Goal: Task Accomplishment & Management: Manage account settings

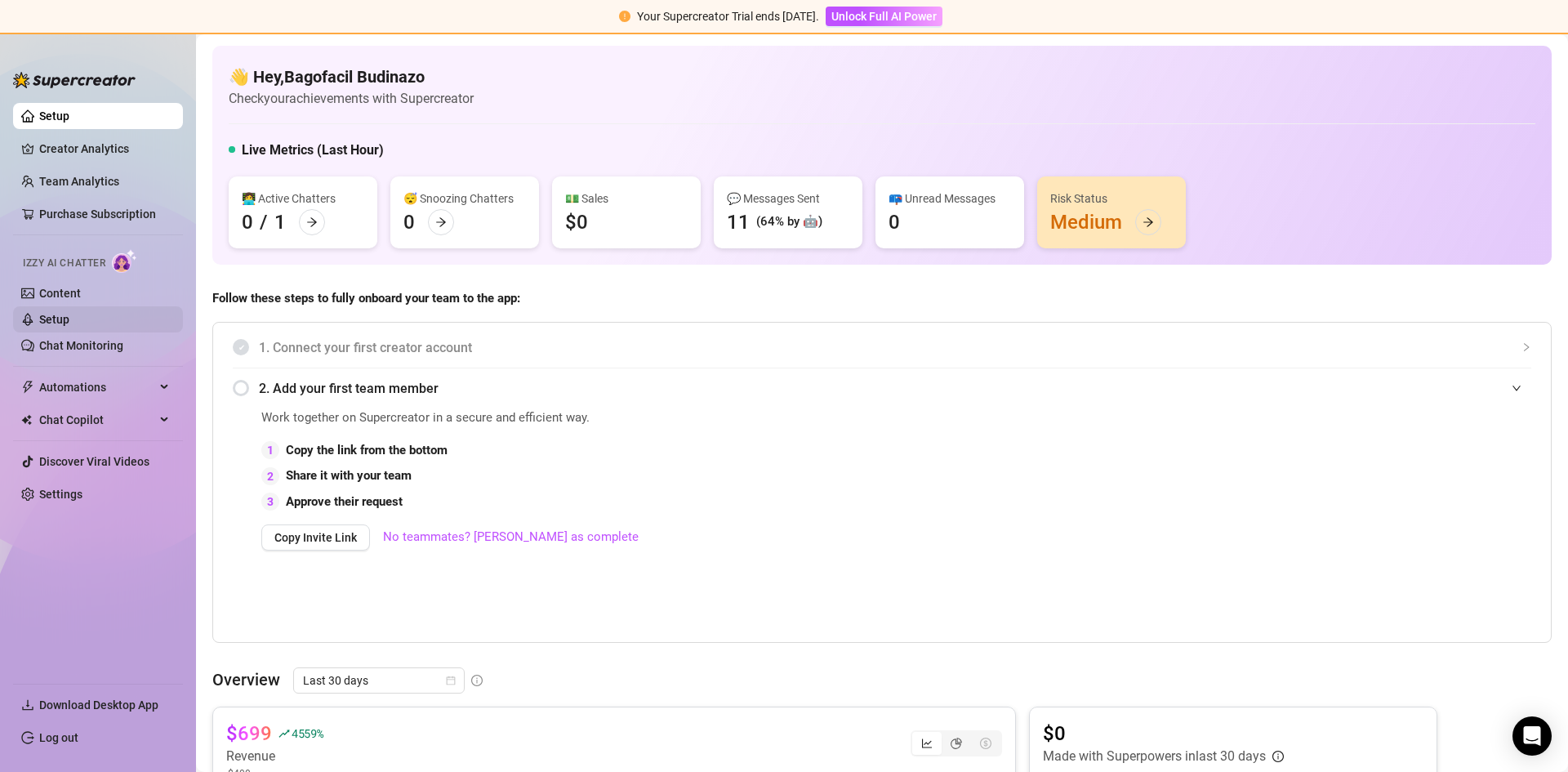
click at [61, 320] on link "Setup" at bounding box center [53, 319] width 30 height 13
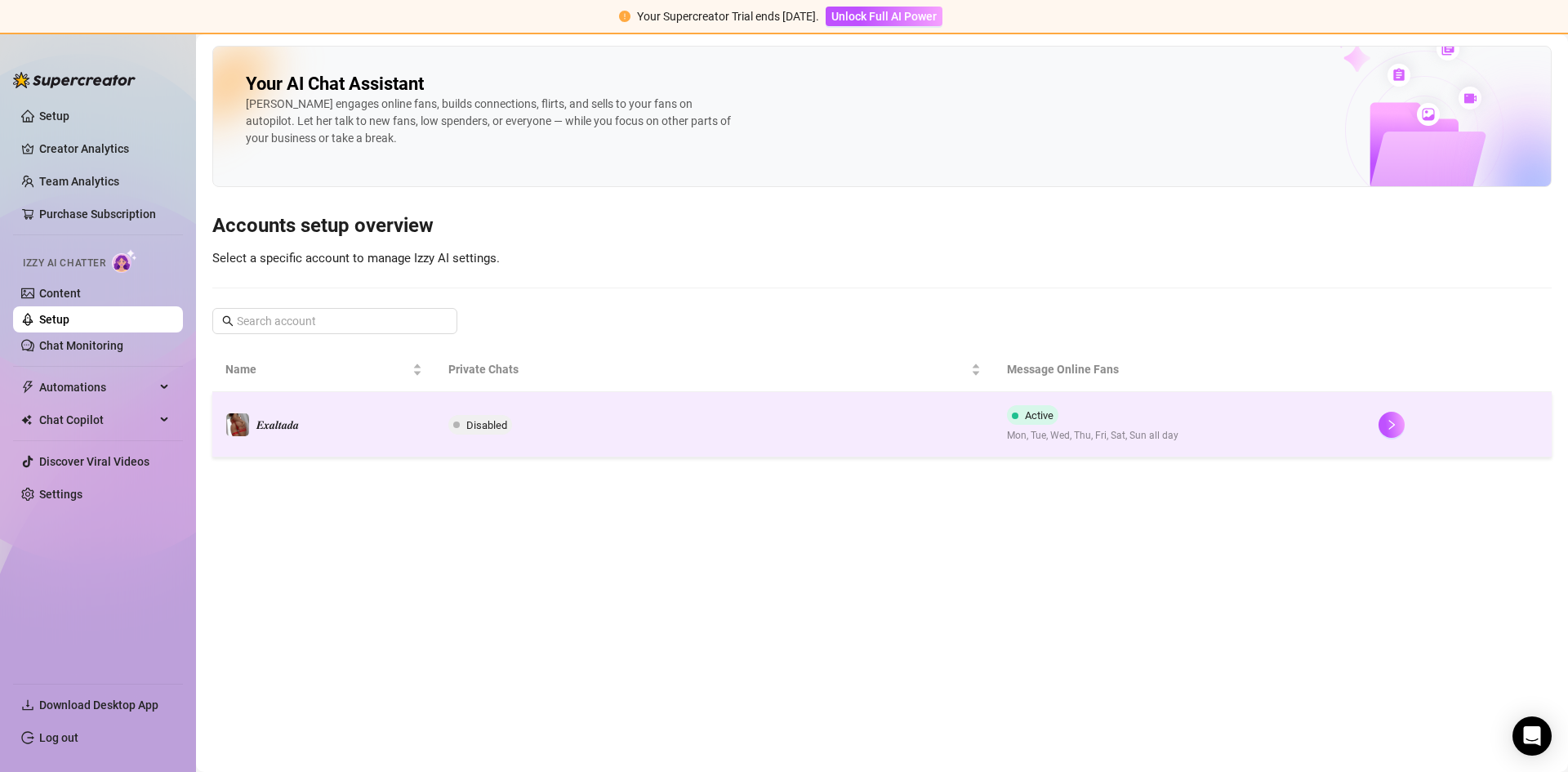
click at [355, 439] on td "𝑬𝒙𝒂𝒍𝒕𝒂𝒅𝒂" at bounding box center [324, 425] width 223 height 65
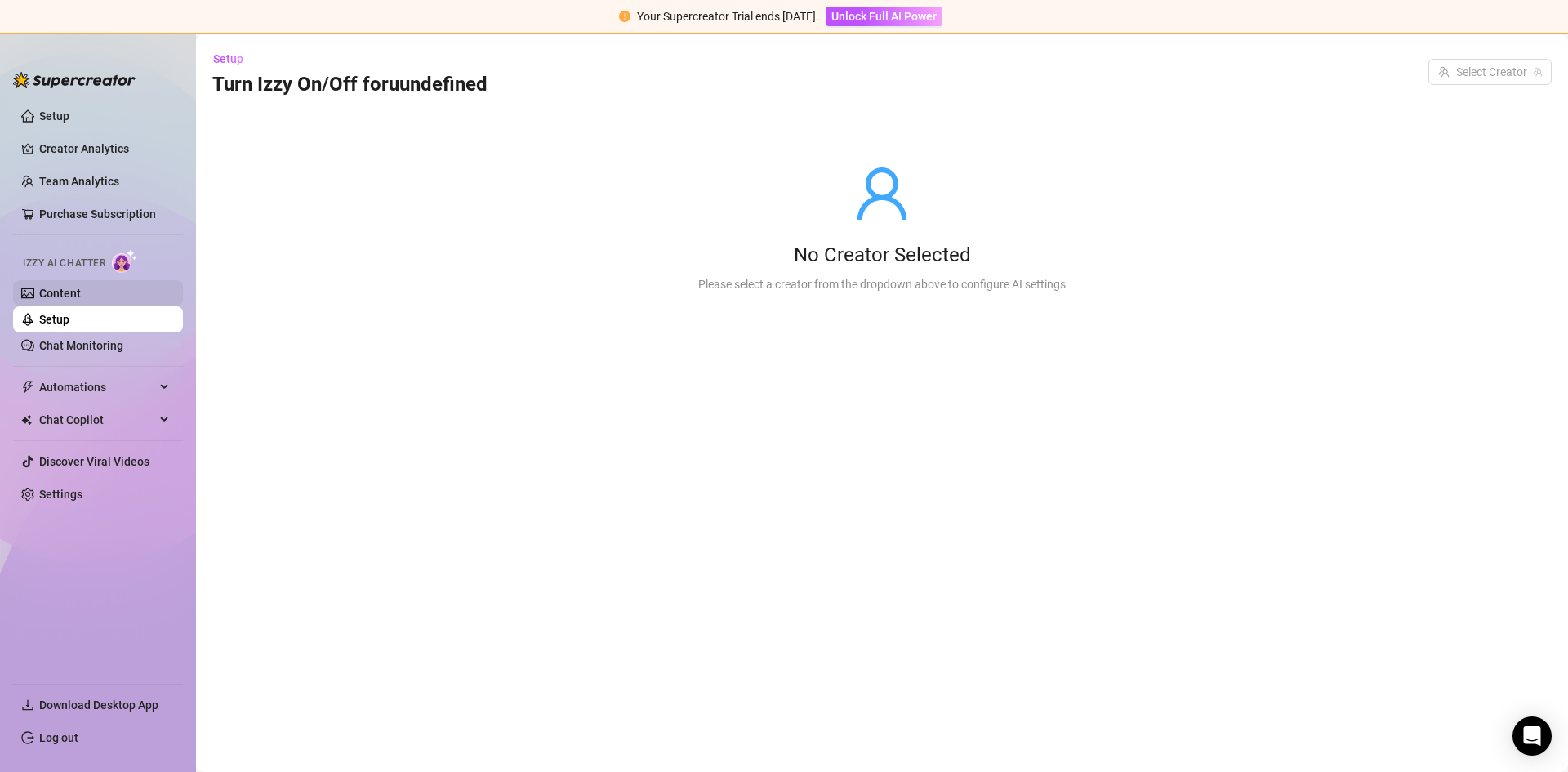
click at [42, 287] on link "Content" at bounding box center [60, 293] width 42 height 13
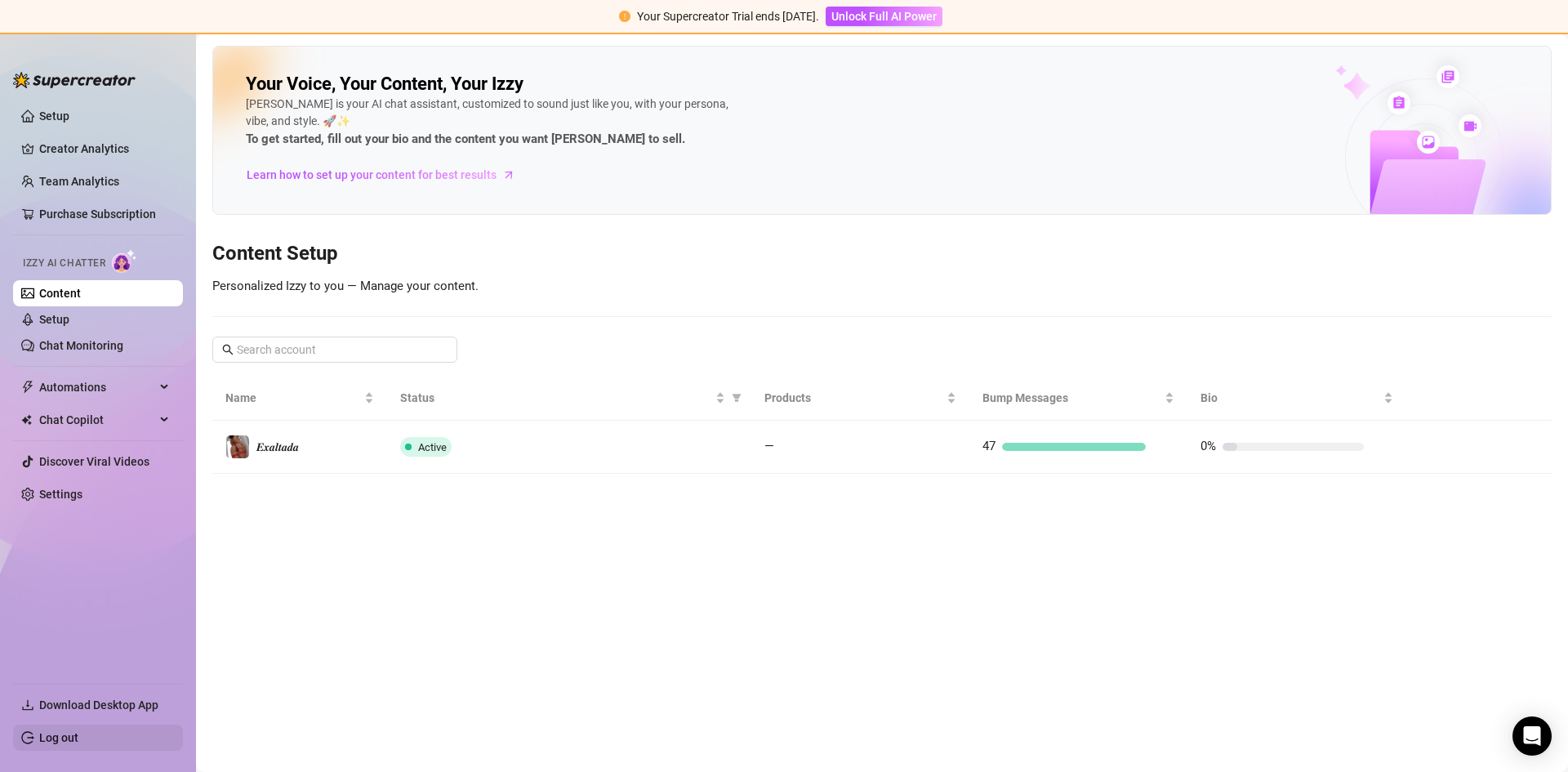
click at [79, 732] on link "Log out" at bounding box center [58, 738] width 39 height 13
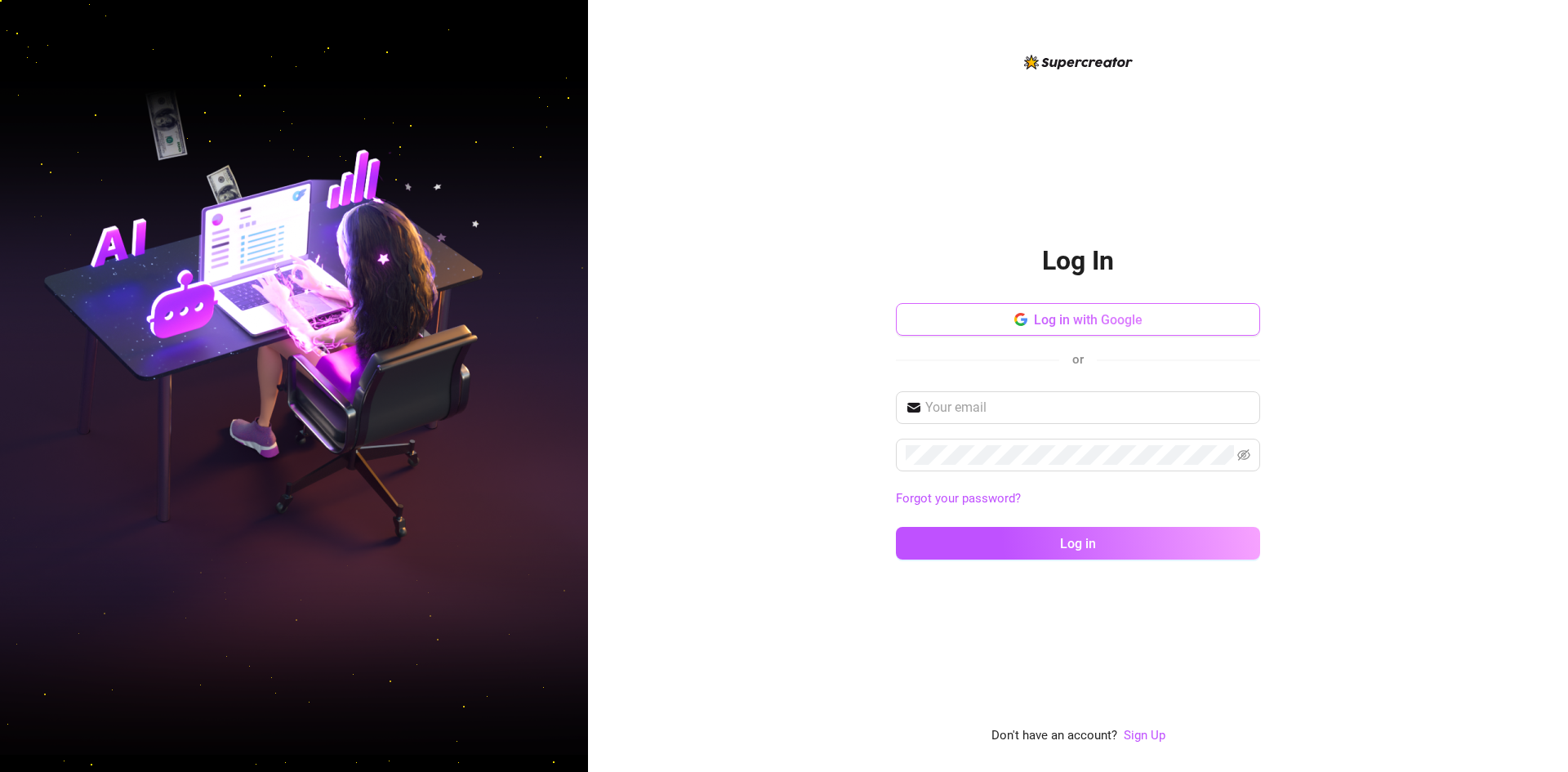
click at [1024, 308] on button "Log in with Google" at bounding box center [1077, 319] width 364 height 33
